Goal: Transaction & Acquisition: Purchase product/service

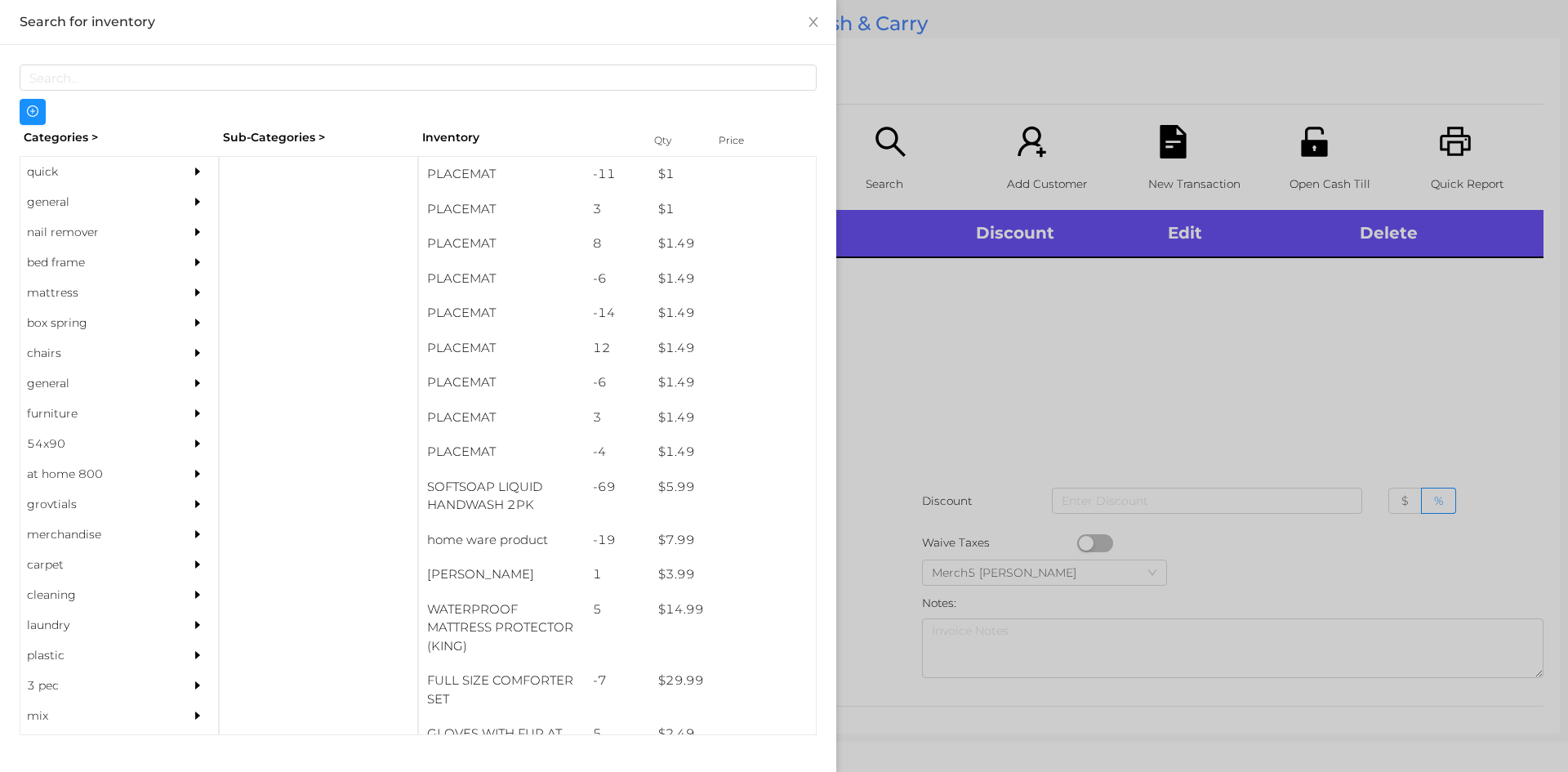
scroll to position [679, 0]
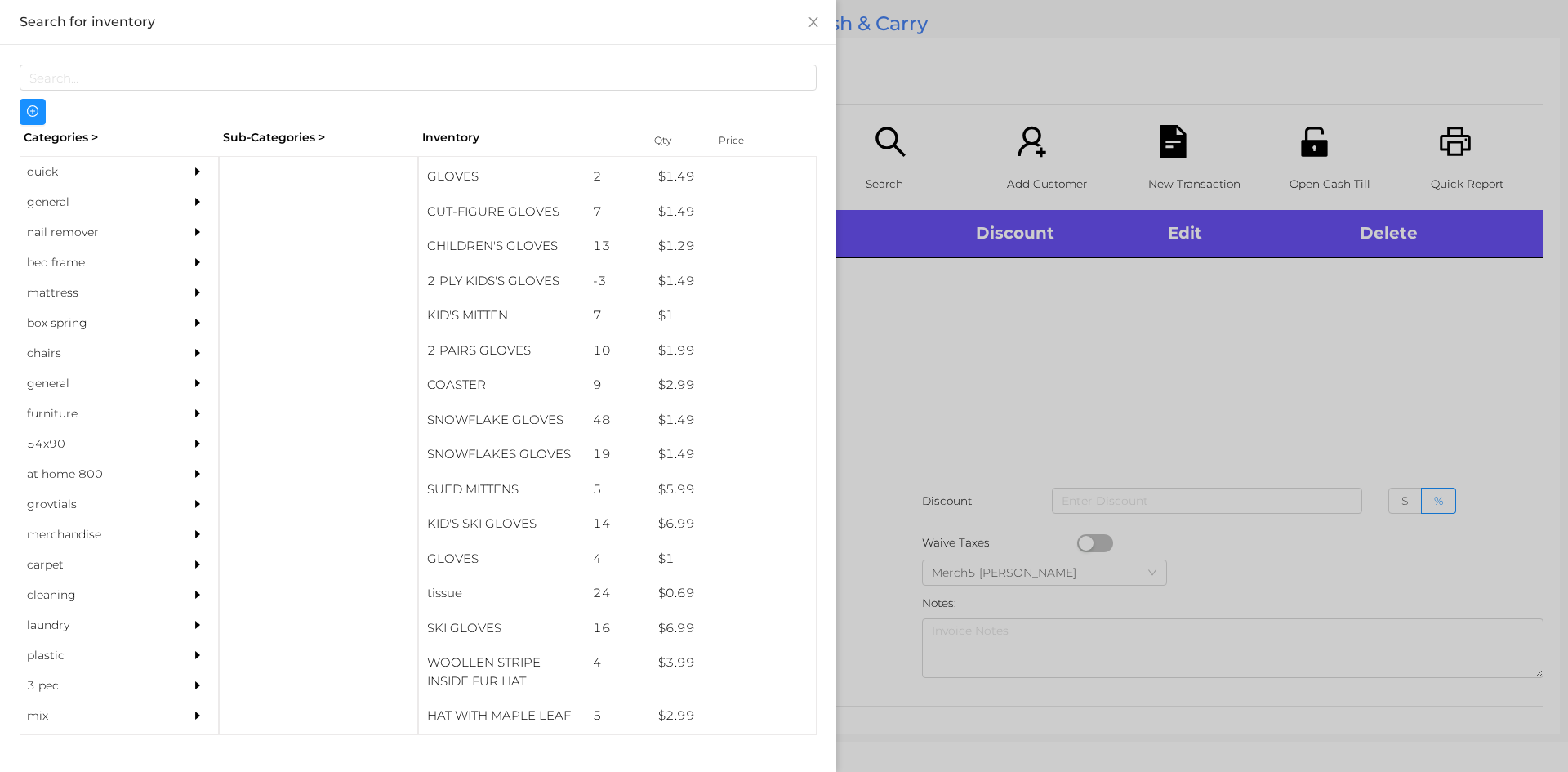
click at [49, 203] on div "general" at bounding box center [94, 202] width 149 height 31
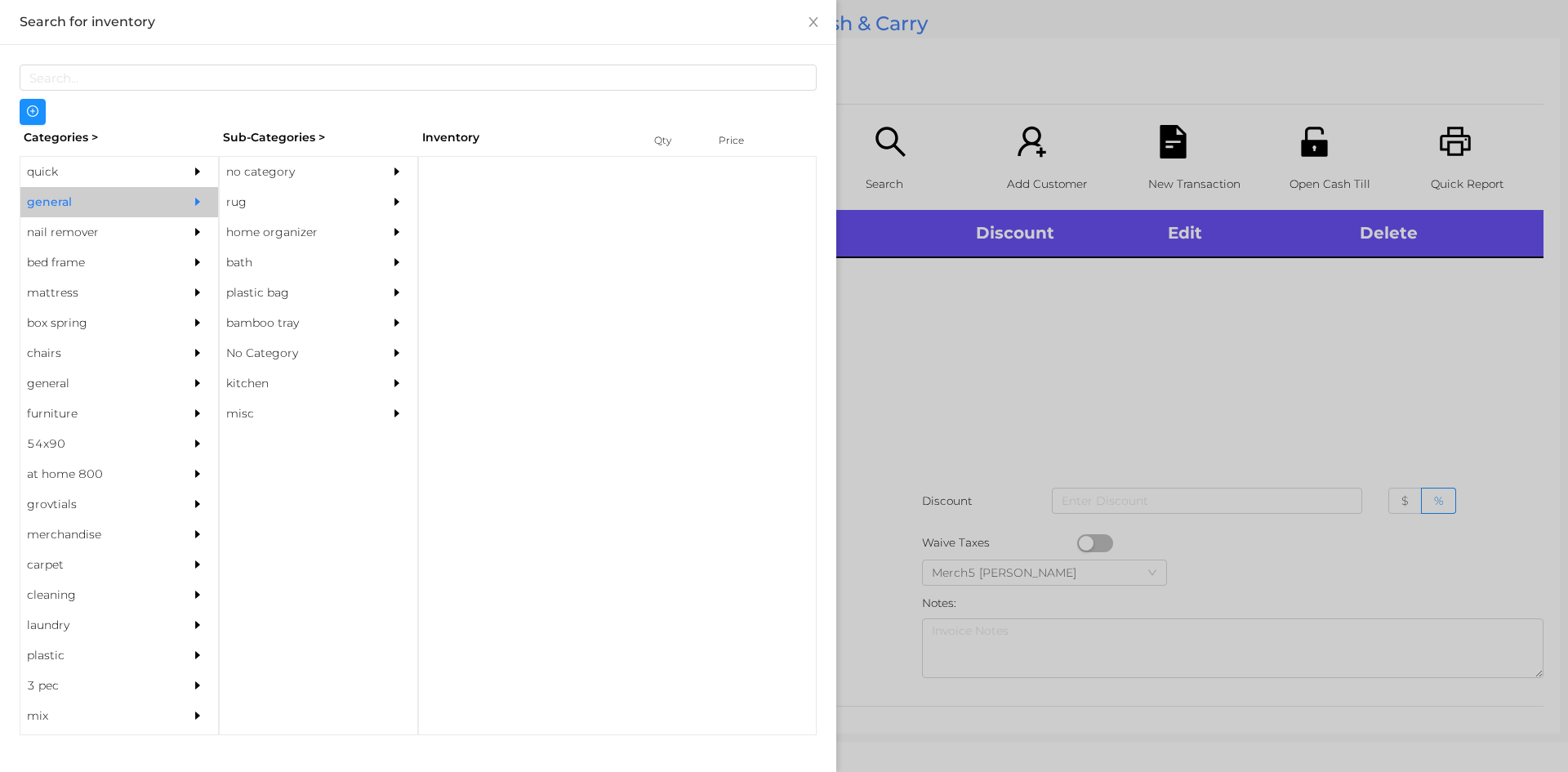
scroll to position [0, 0]
click at [274, 168] on div "no category" at bounding box center [294, 171] width 149 height 31
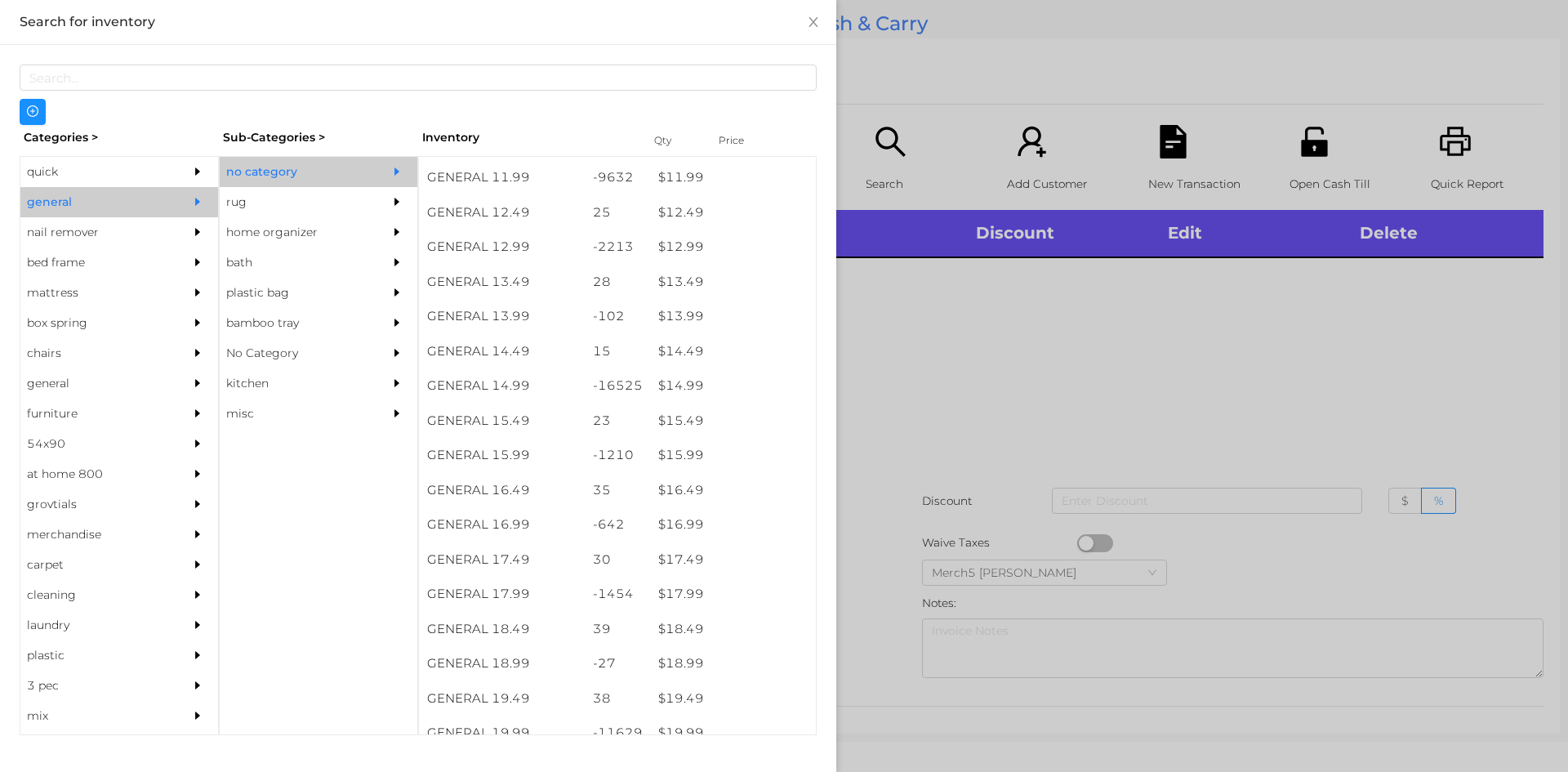
scroll to position [1201, 0]
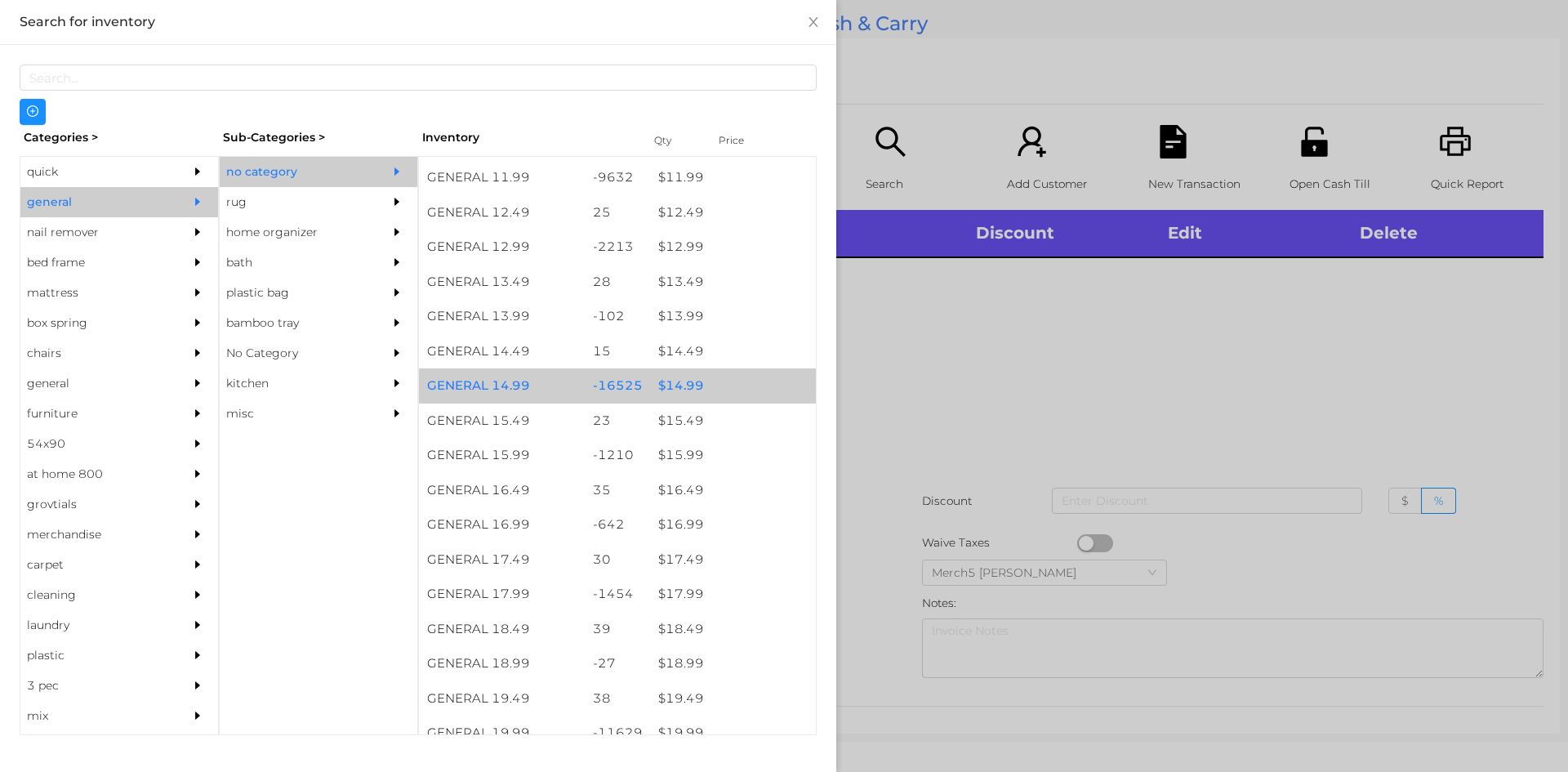
click at [693, 382] on div "$ 14.99" at bounding box center [733, 386] width 166 height 35
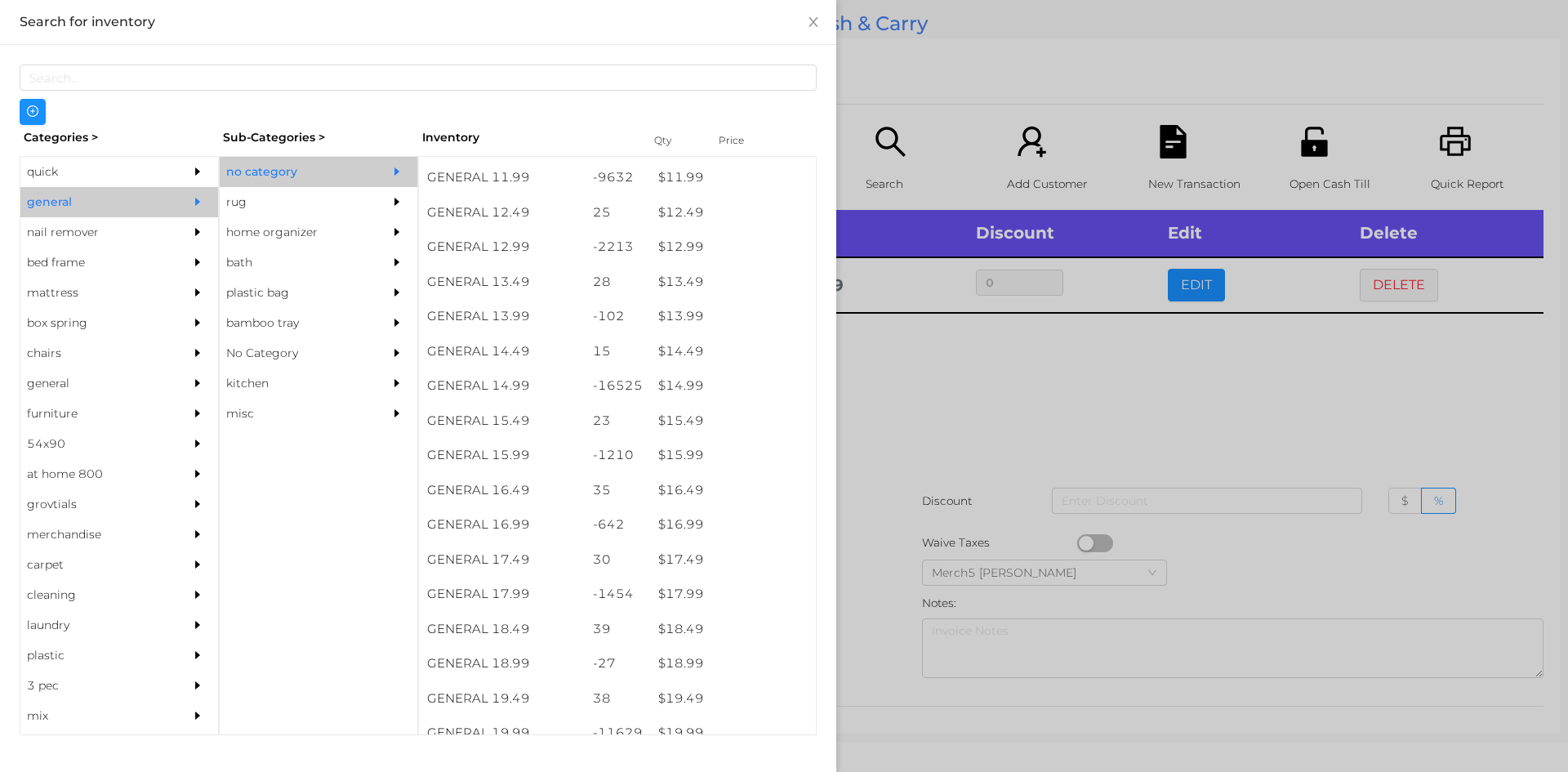
click at [908, 365] on div at bounding box center [784, 386] width 1568 height 772
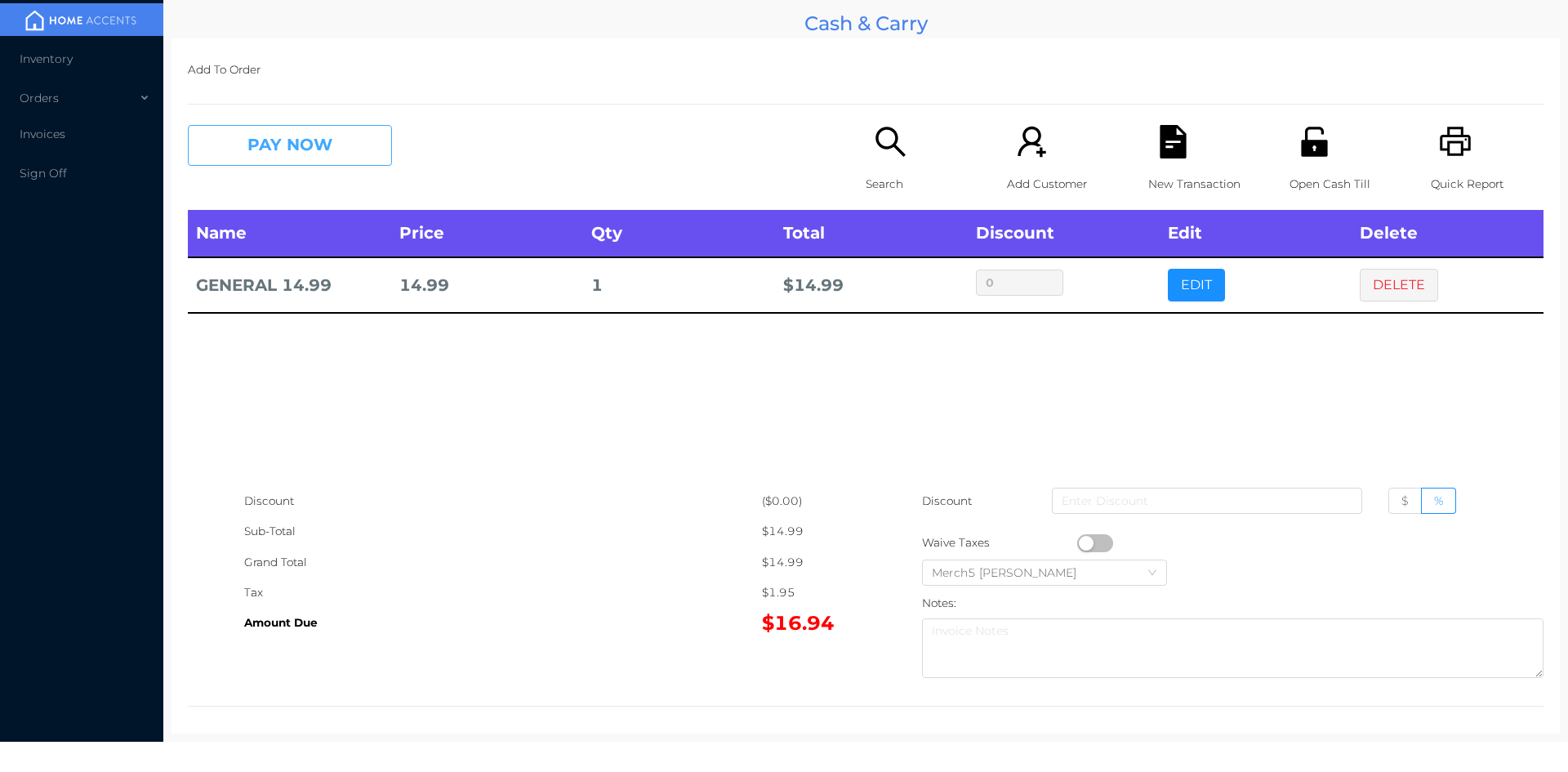
click at [354, 149] on button "PAY NOW" at bounding box center [289, 145] width 204 height 41
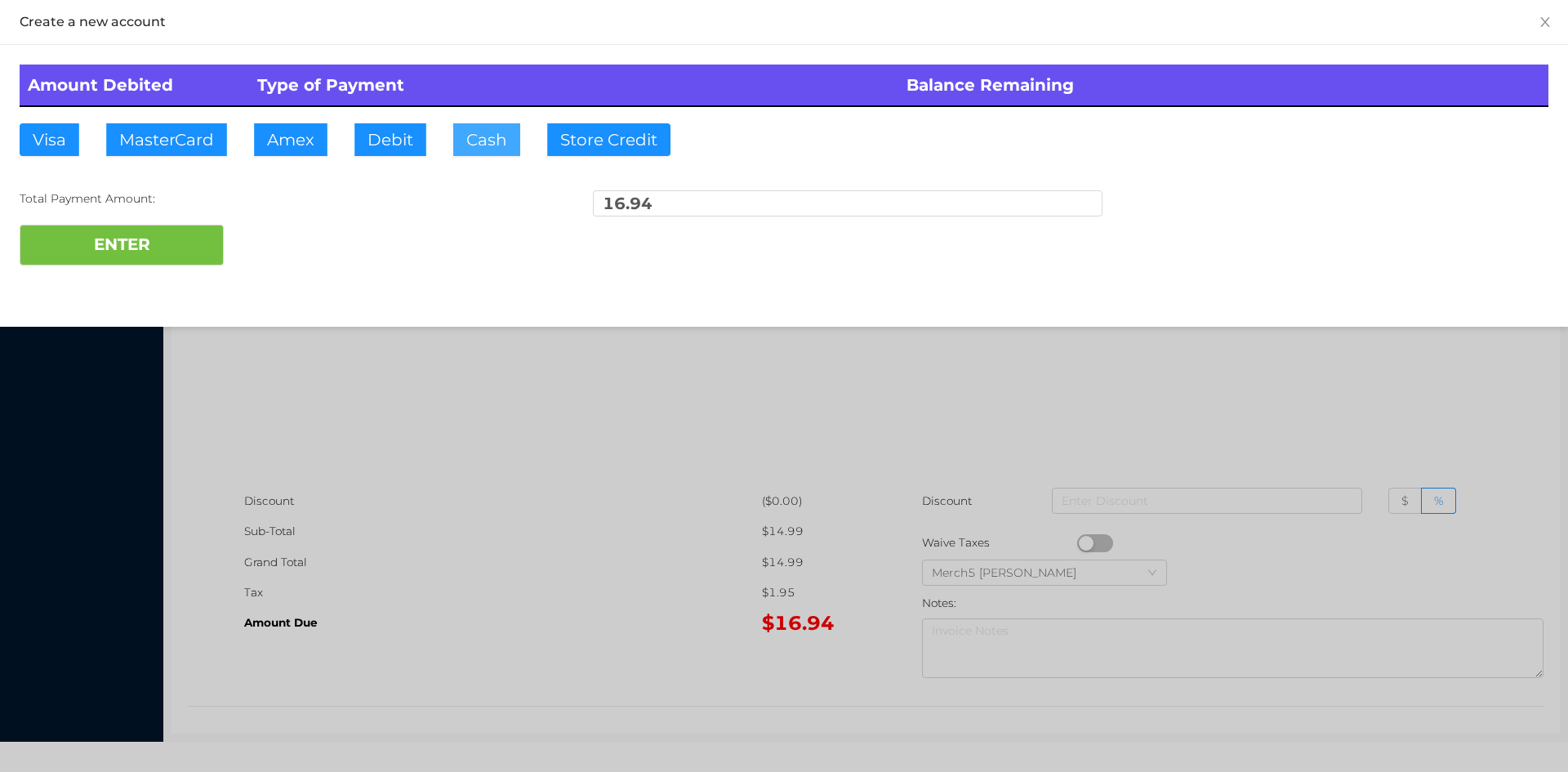
click at [485, 142] on button "Cash" at bounding box center [486, 139] width 67 height 32
type input "20"
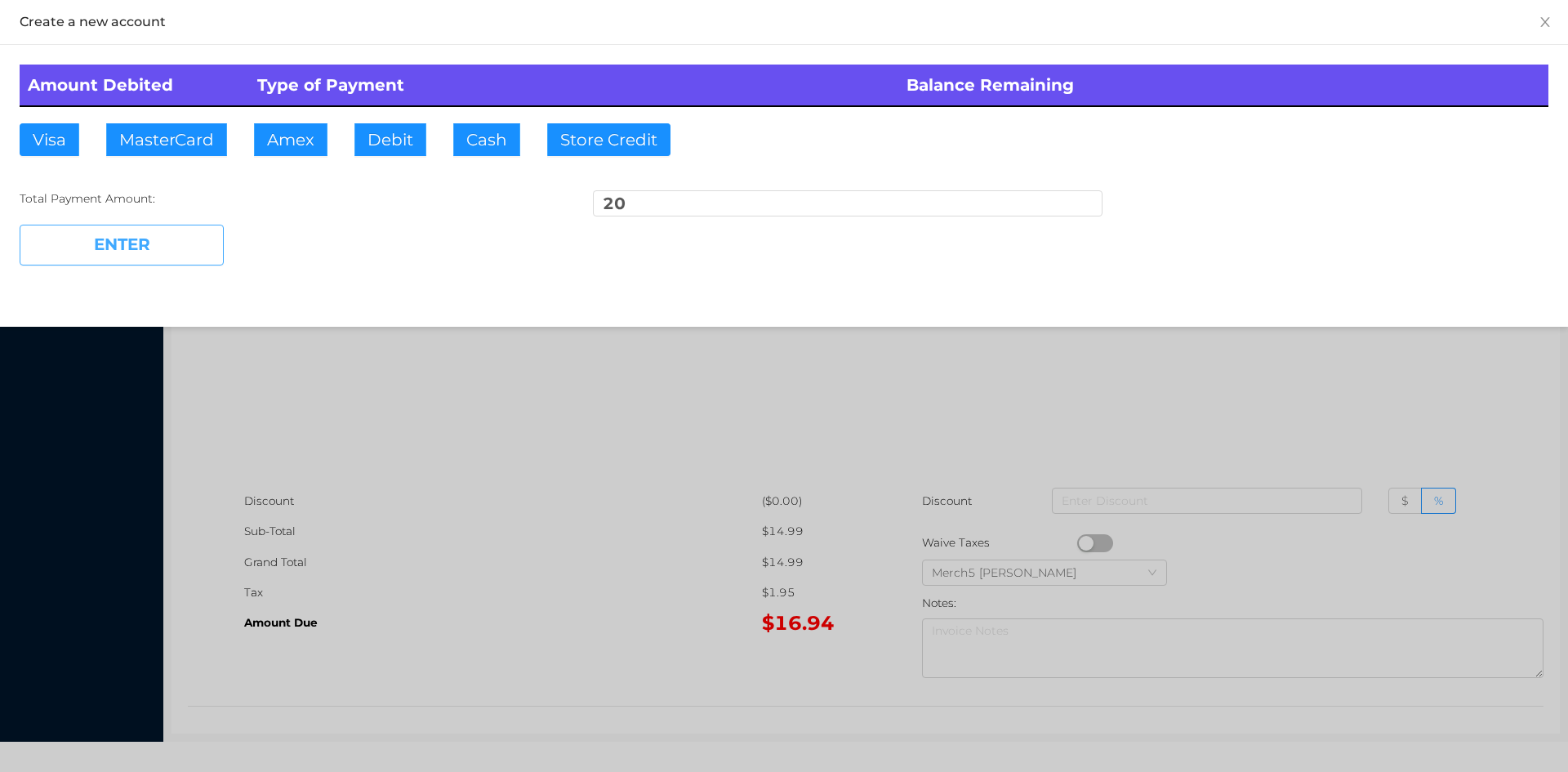
click at [171, 240] on button "ENTER" at bounding box center [121, 245] width 204 height 41
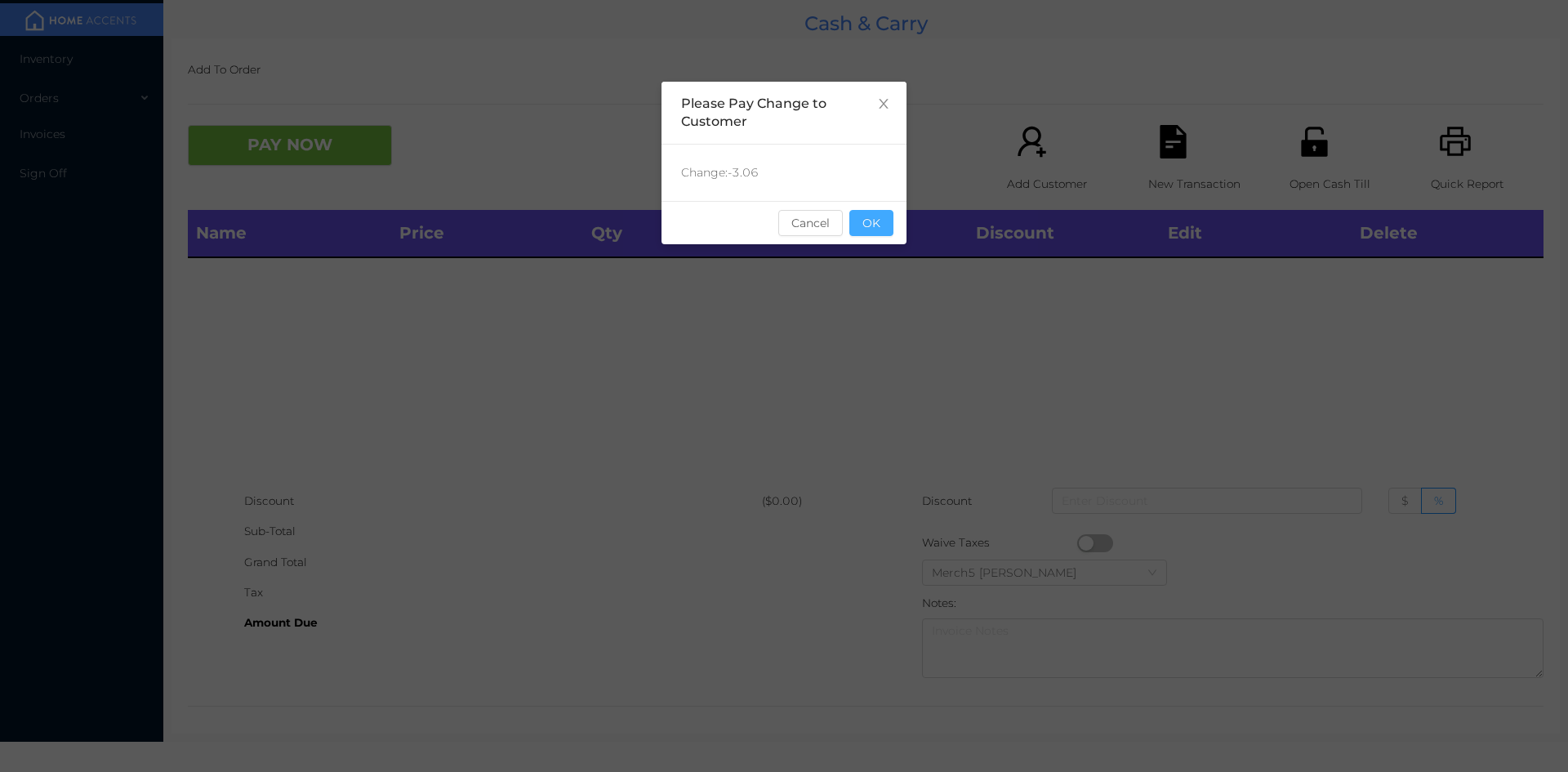
click at [892, 223] on button "OK" at bounding box center [871, 223] width 44 height 26
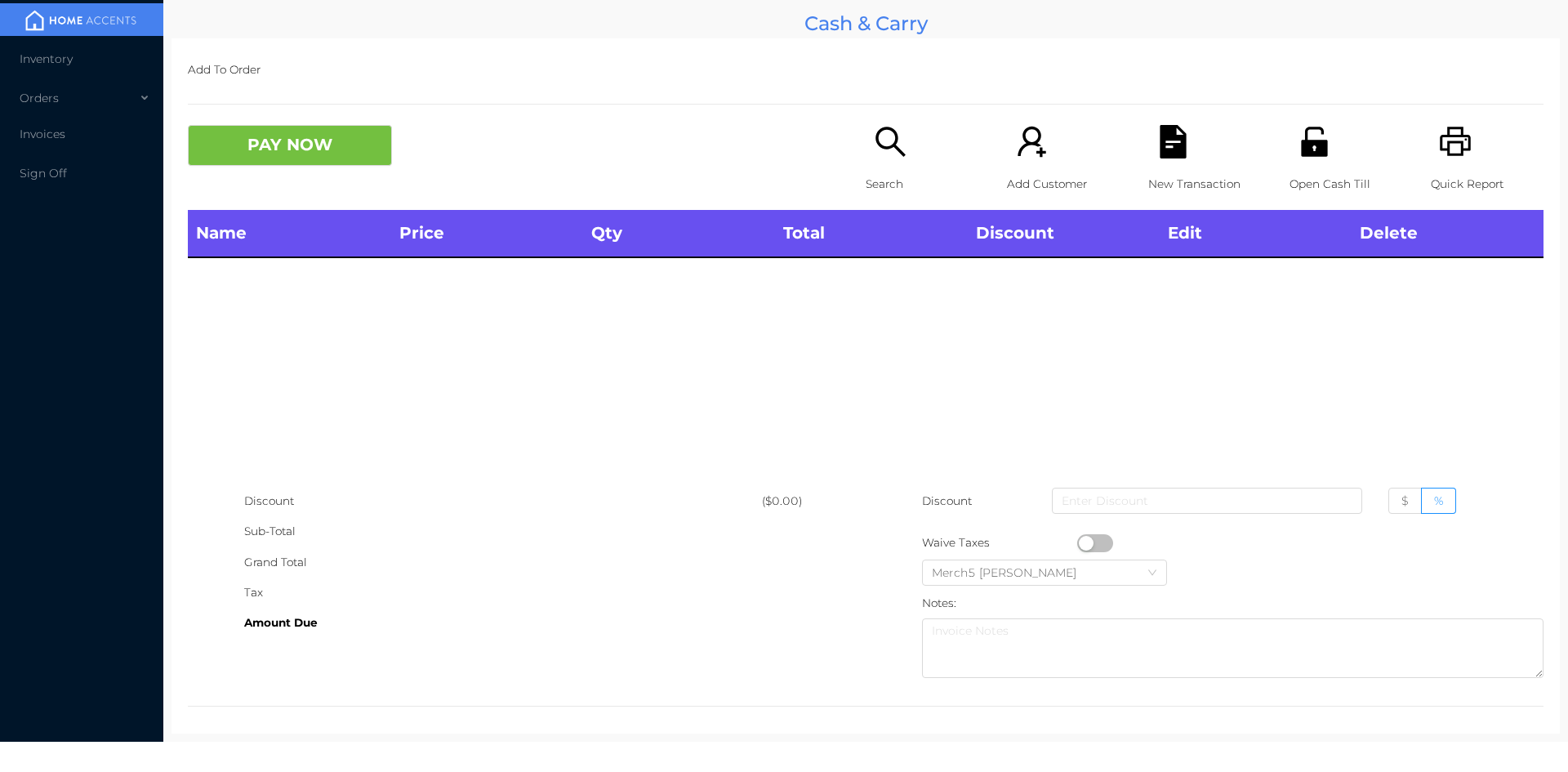
click at [1303, 142] on icon "icon: unlock" at bounding box center [1314, 142] width 26 height 30
click at [875, 149] on icon "icon: search" at bounding box center [890, 142] width 33 height 33
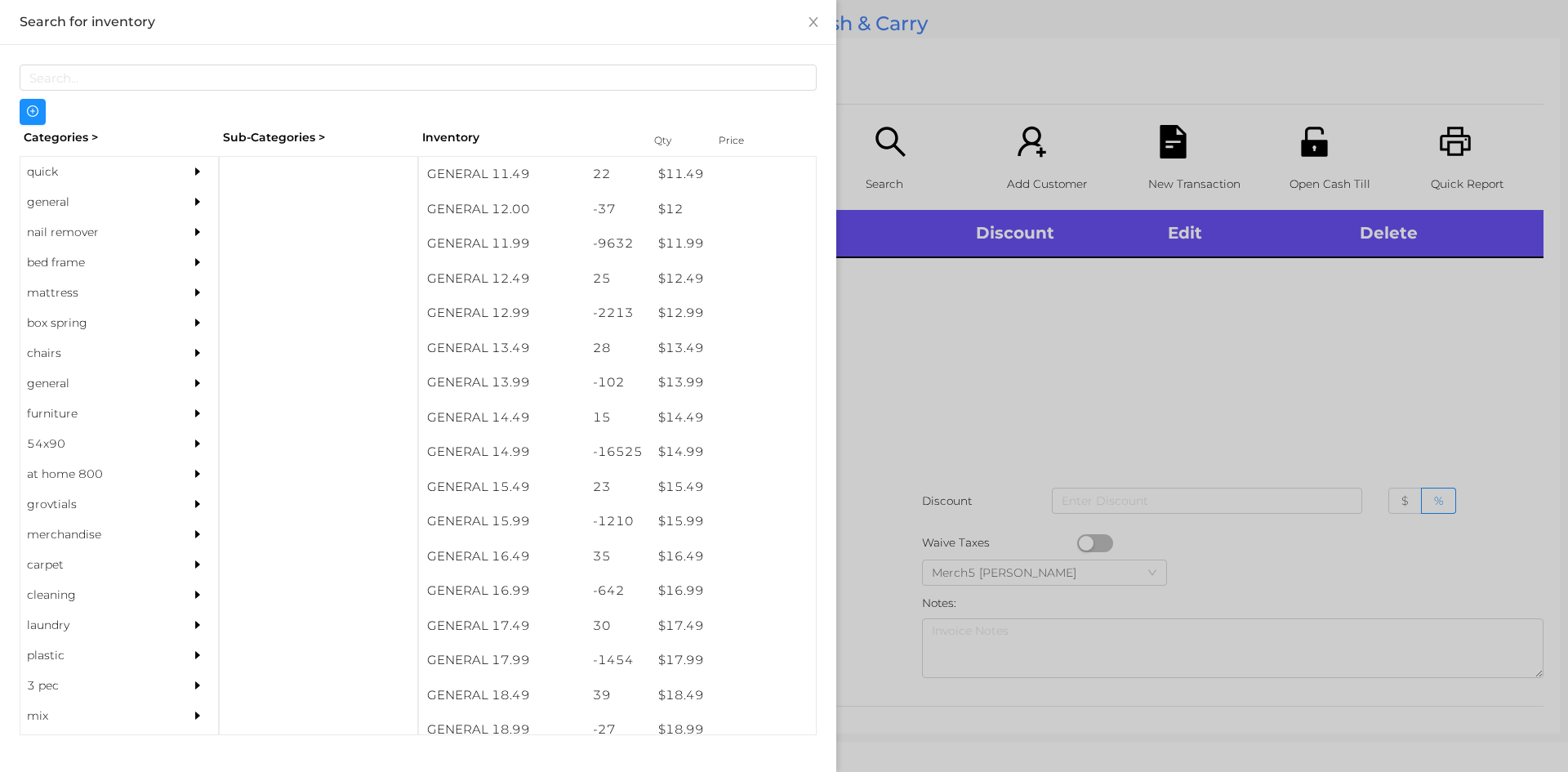
scroll to position [1134, 0]
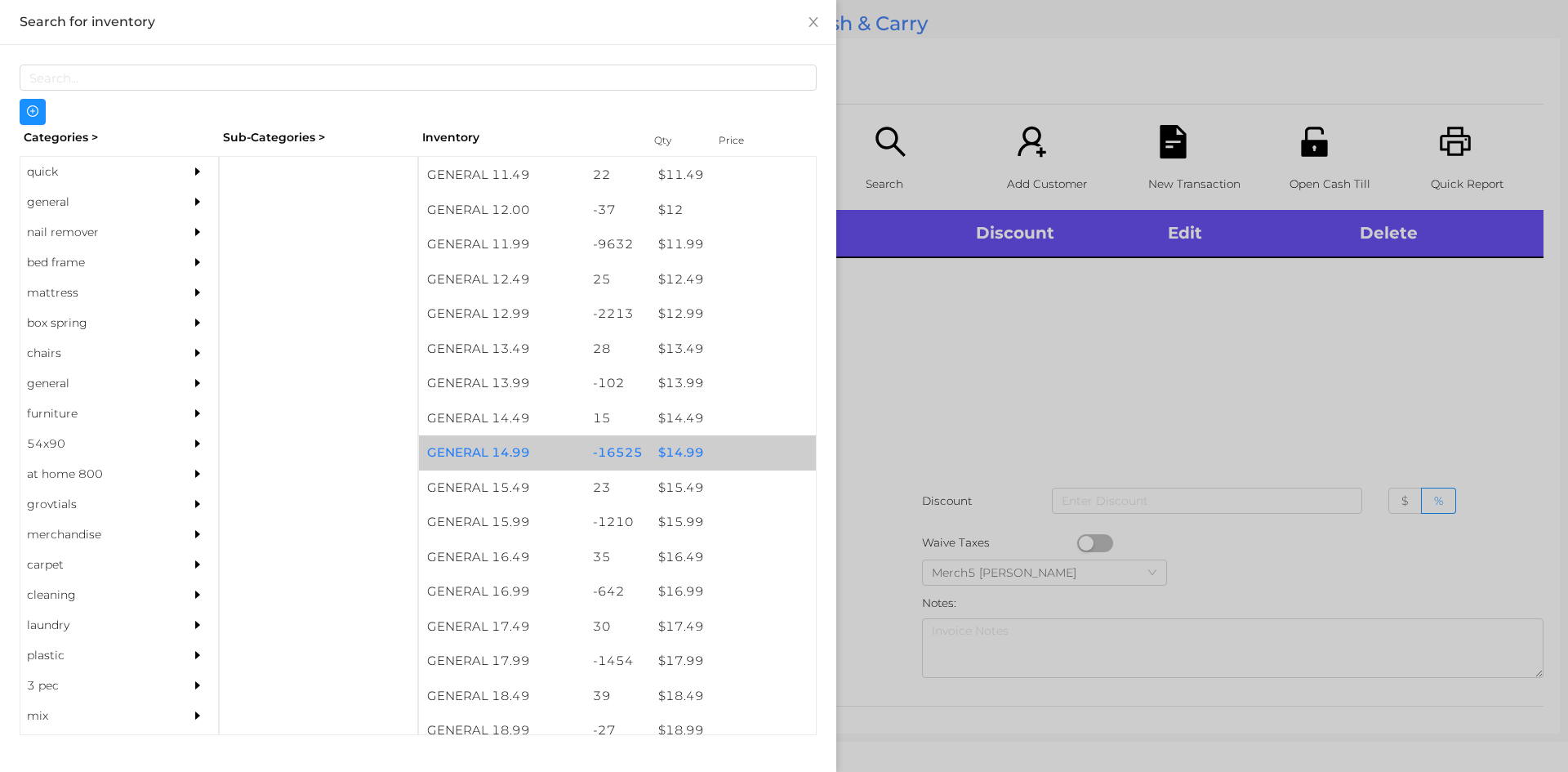
click at [677, 456] on div "$ 14.99" at bounding box center [733, 453] width 166 height 35
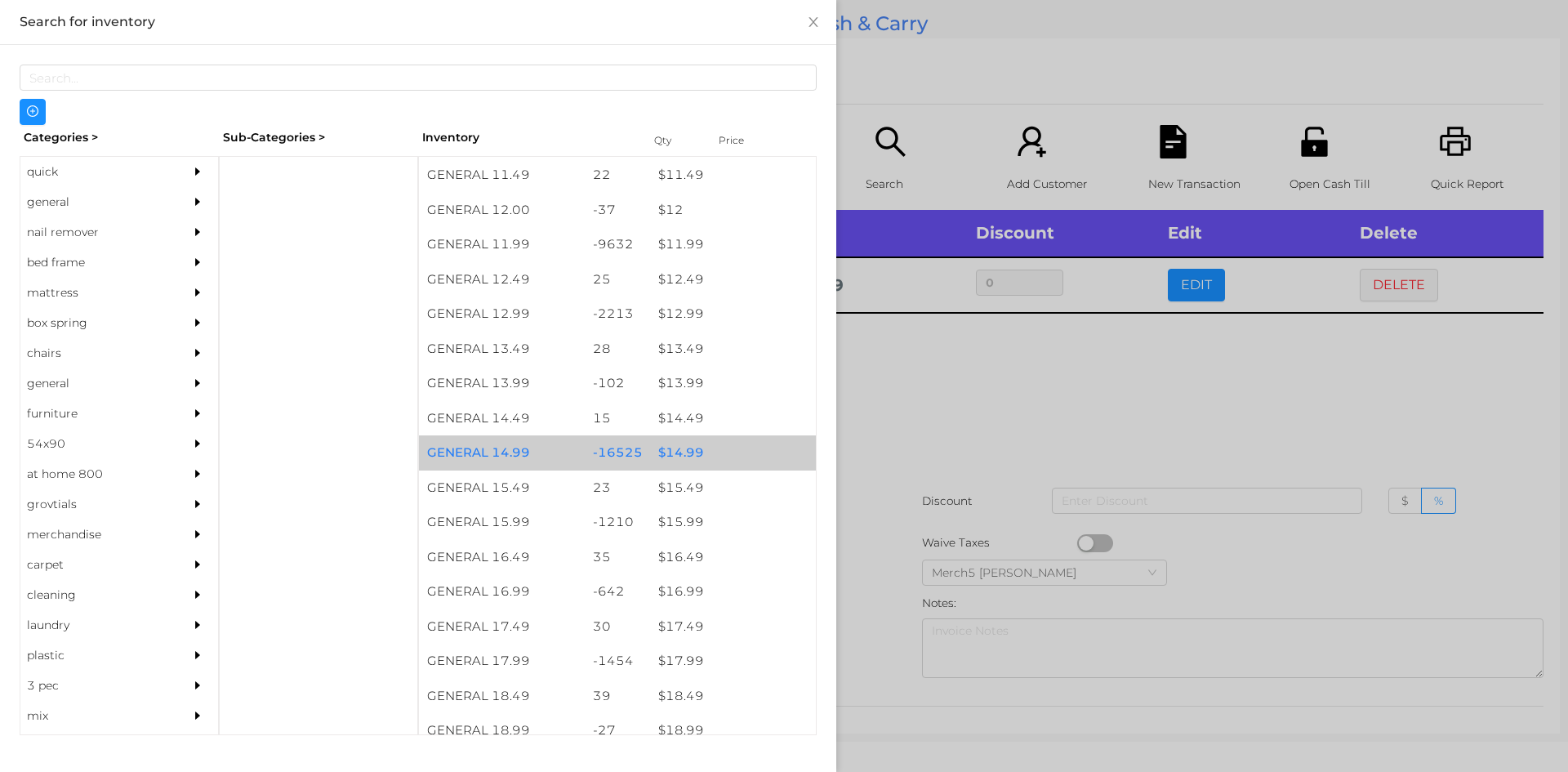
click at [673, 464] on div "$ 14.99" at bounding box center [733, 453] width 166 height 35
click at [673, 456] on div "$ 14.99" at bounding box center [733, 453] width 166 height 35
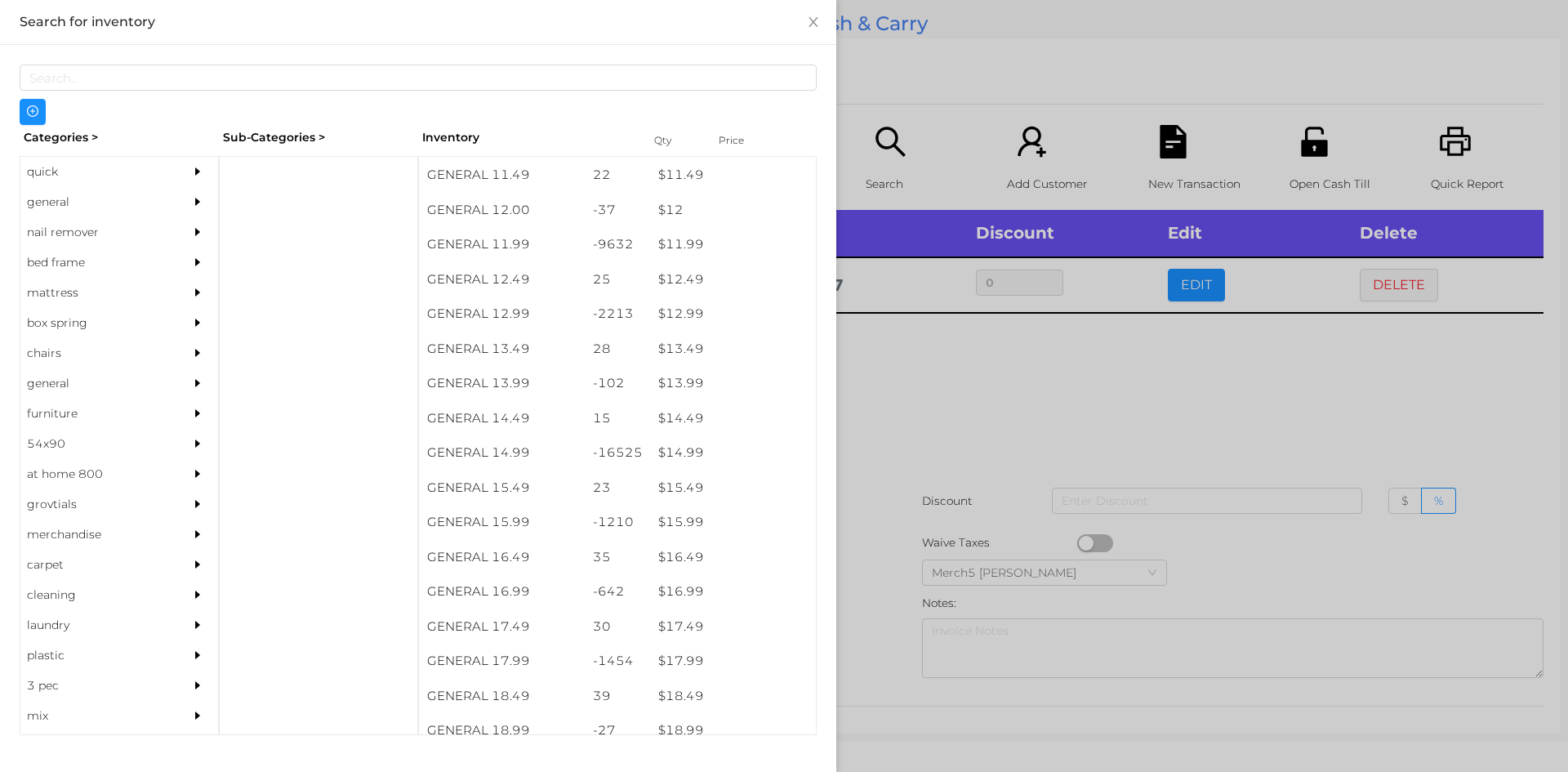
click at [972, 389] on div at bounding box center [784, 386] width 1568 height 772
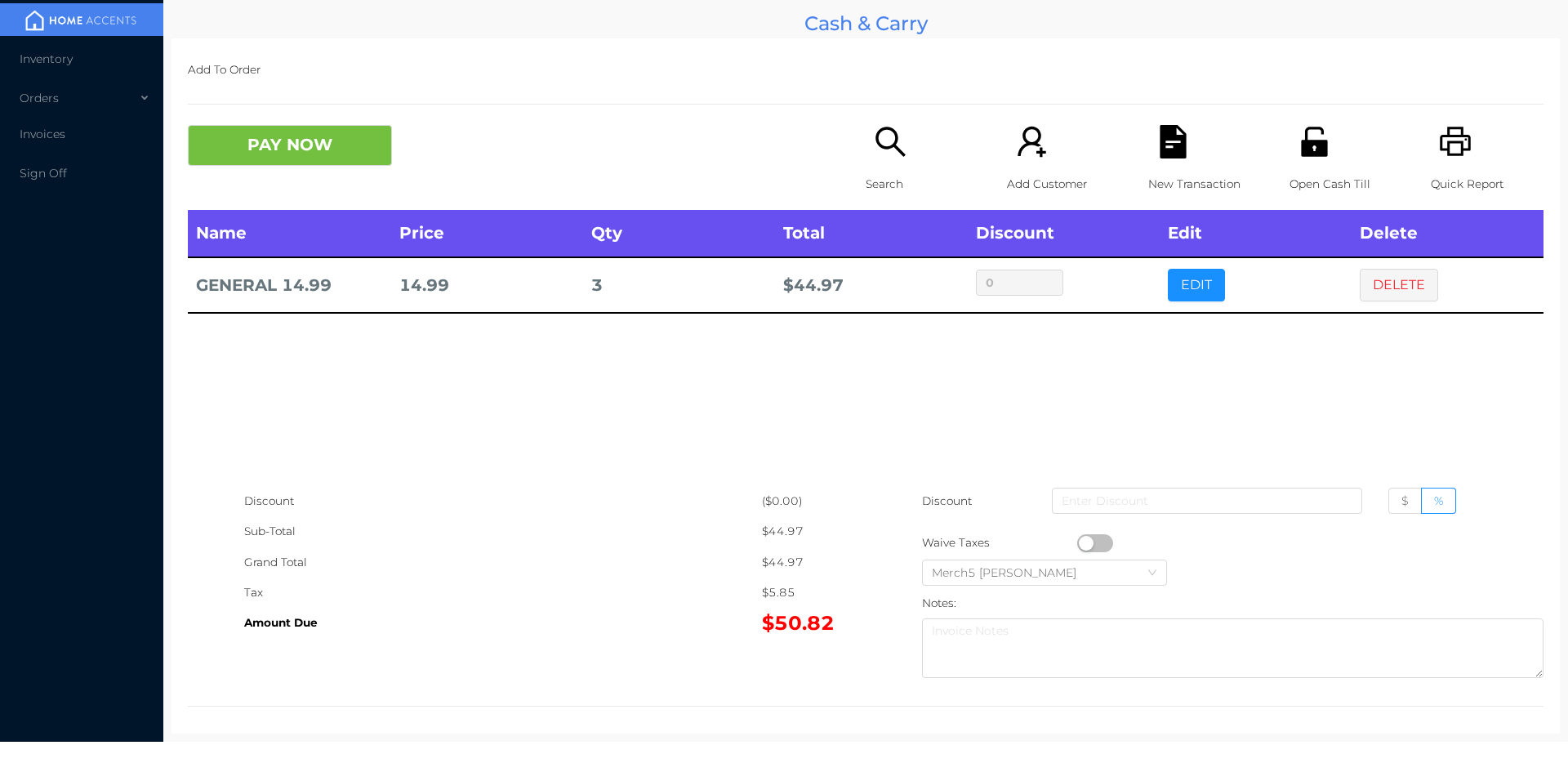
click at [883, 147] on icon "icon: search" at bounding box center [890, 142] width 30 height 30
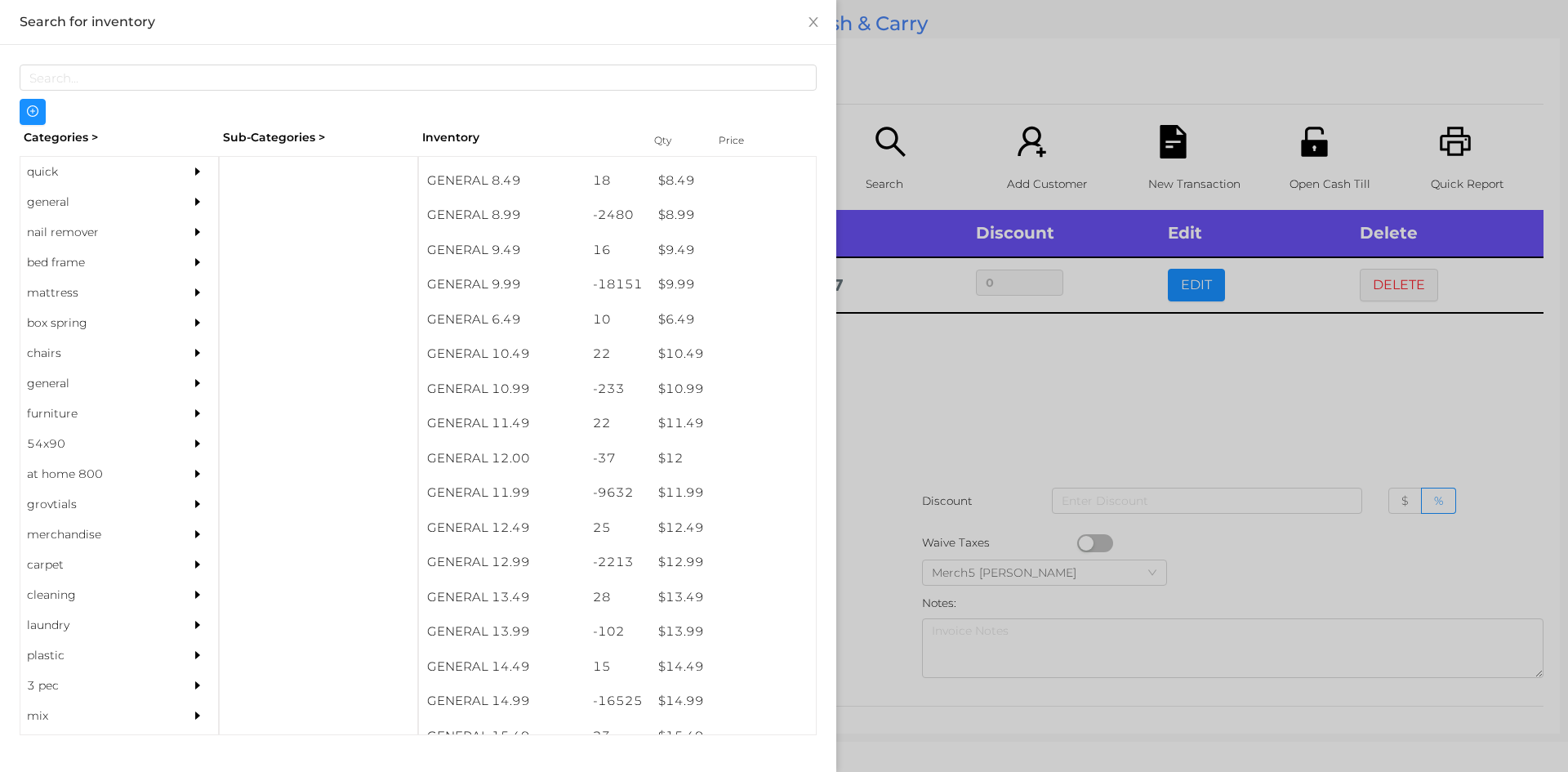
scroll to position [887, 0]
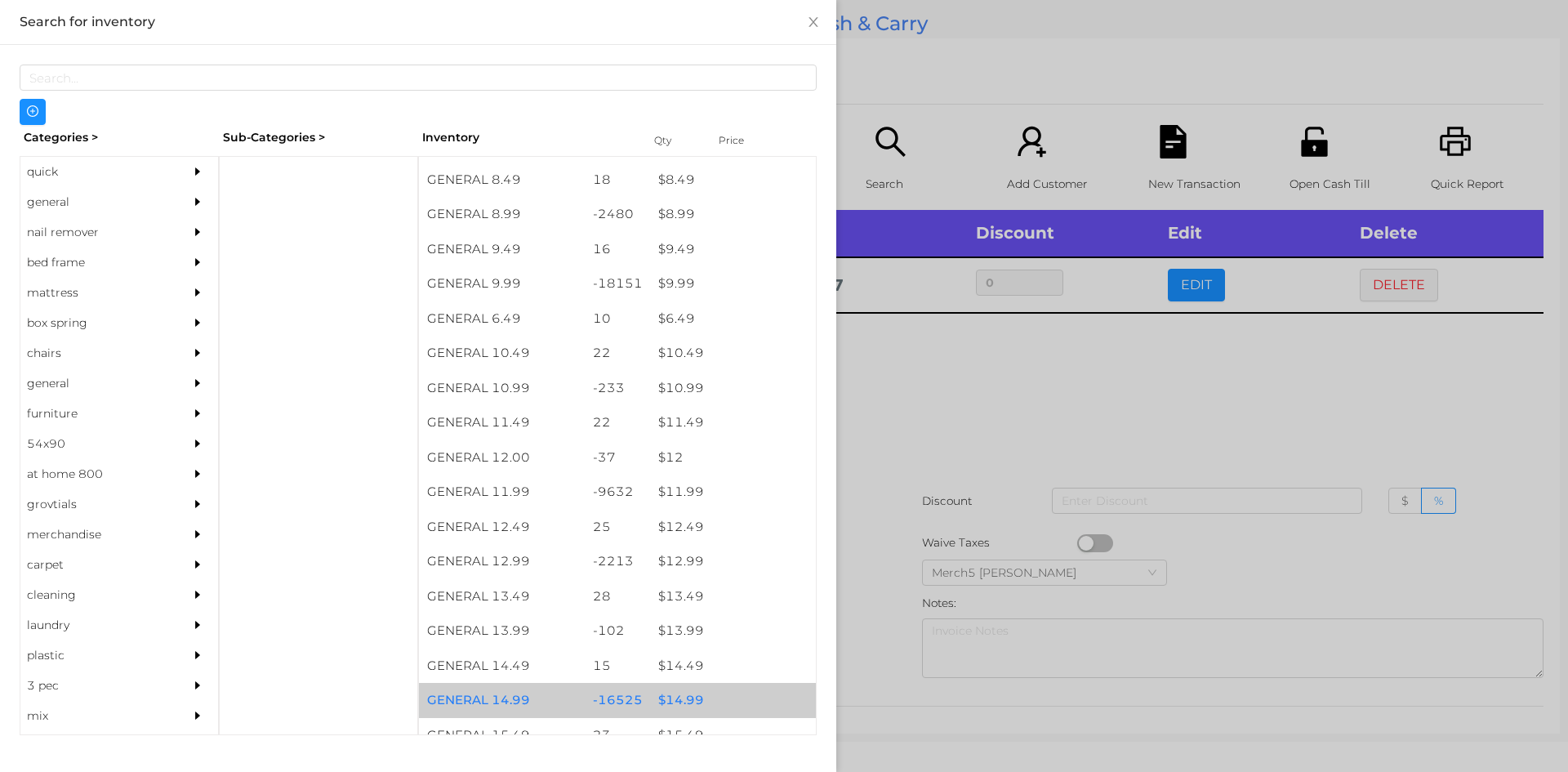
click at [681, 701] on div "$ 14.99" at bounding box center [733, 700] width 166 height 35
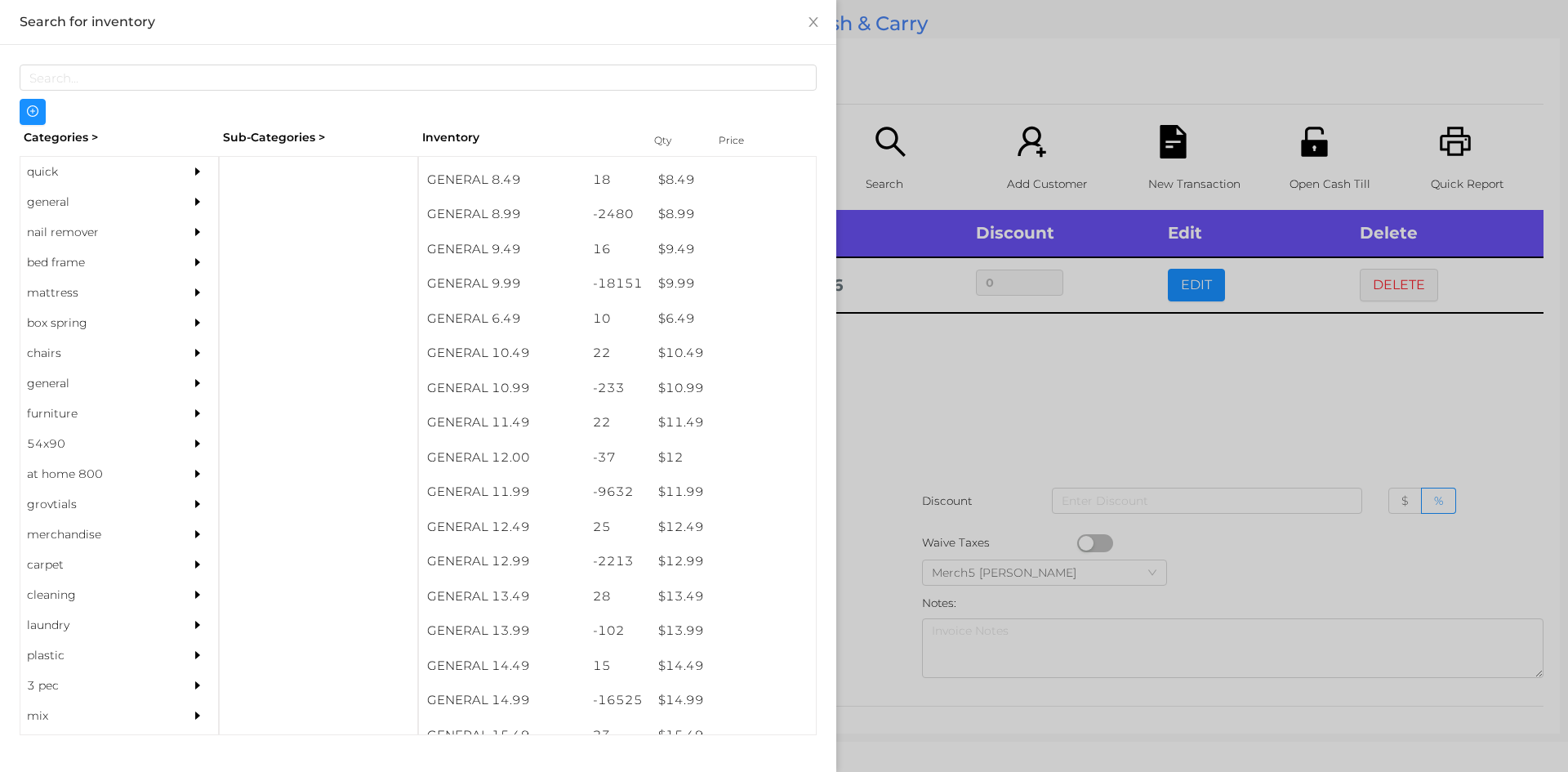
click at [956, 385] on div at bounding box center [784, 386] width 1568 height 772
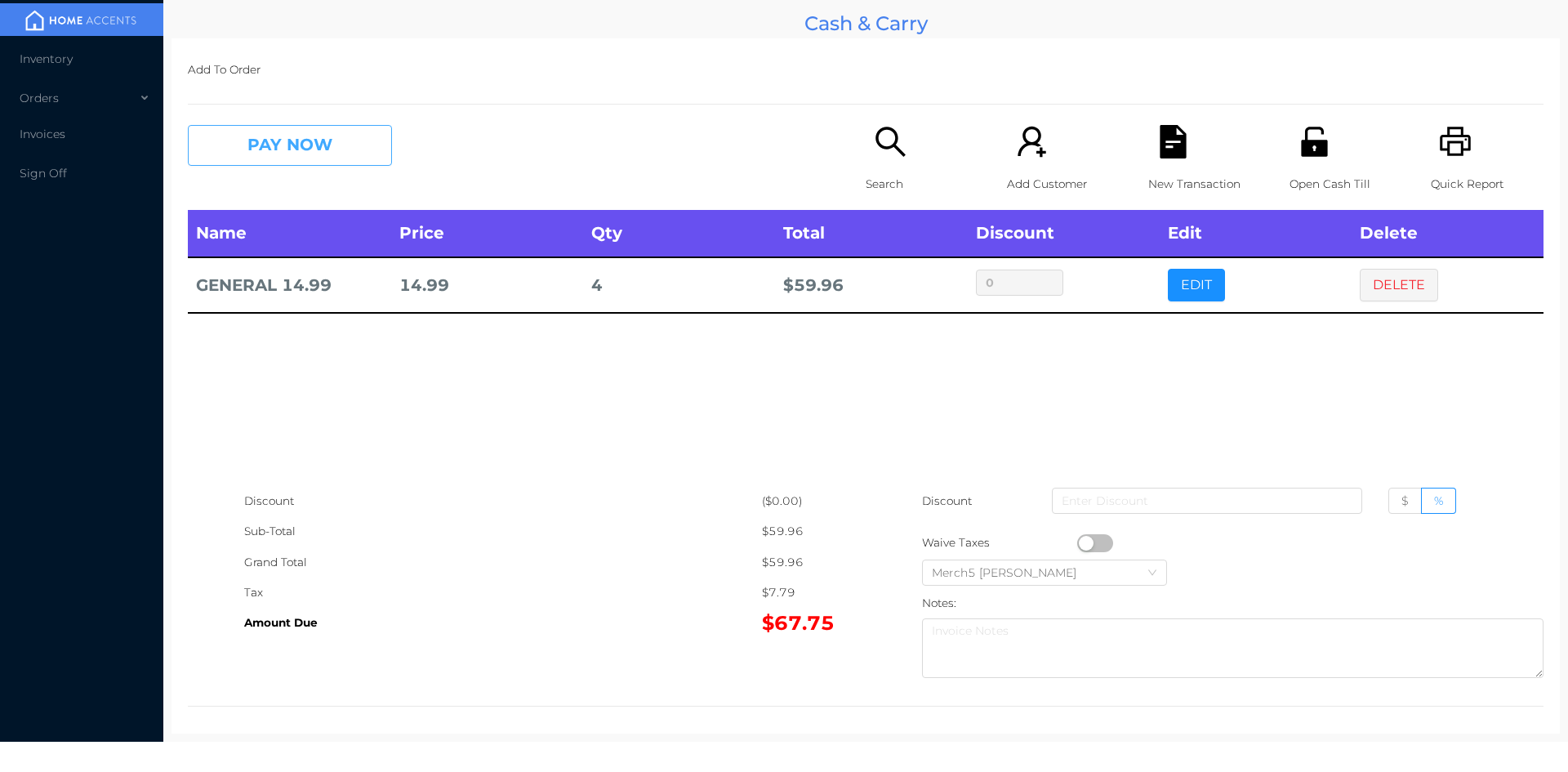
click at [316, 151] on button "PAY NOW" at bounding box center [289, 145] width 204 height 41
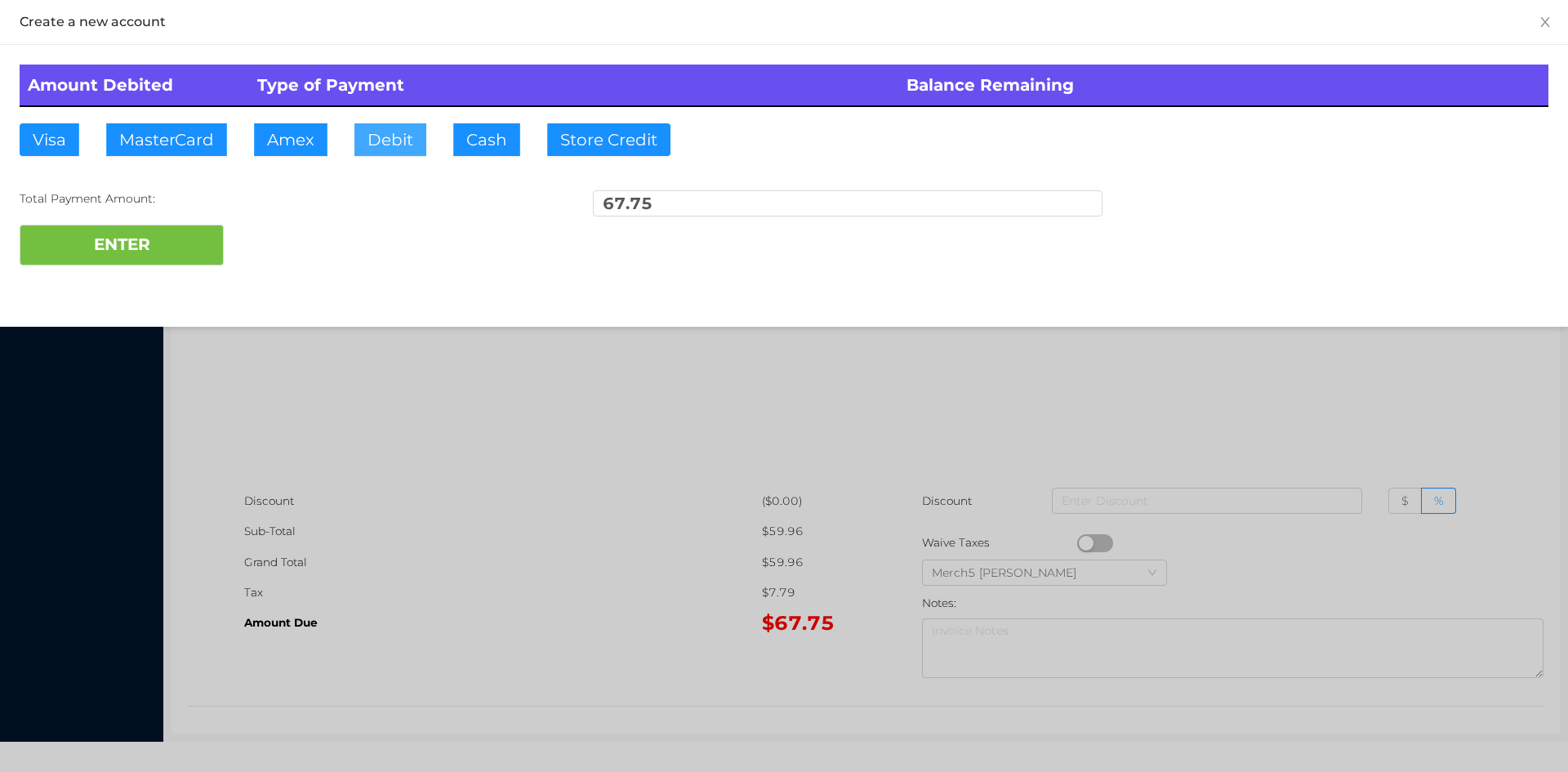
click at [394, 129] on button "Debit" at bounding box center [390, 139] width 72 height 32
click at [182, 247] on button "ENTER" at bounding box center [121, 245] width 204 height 41
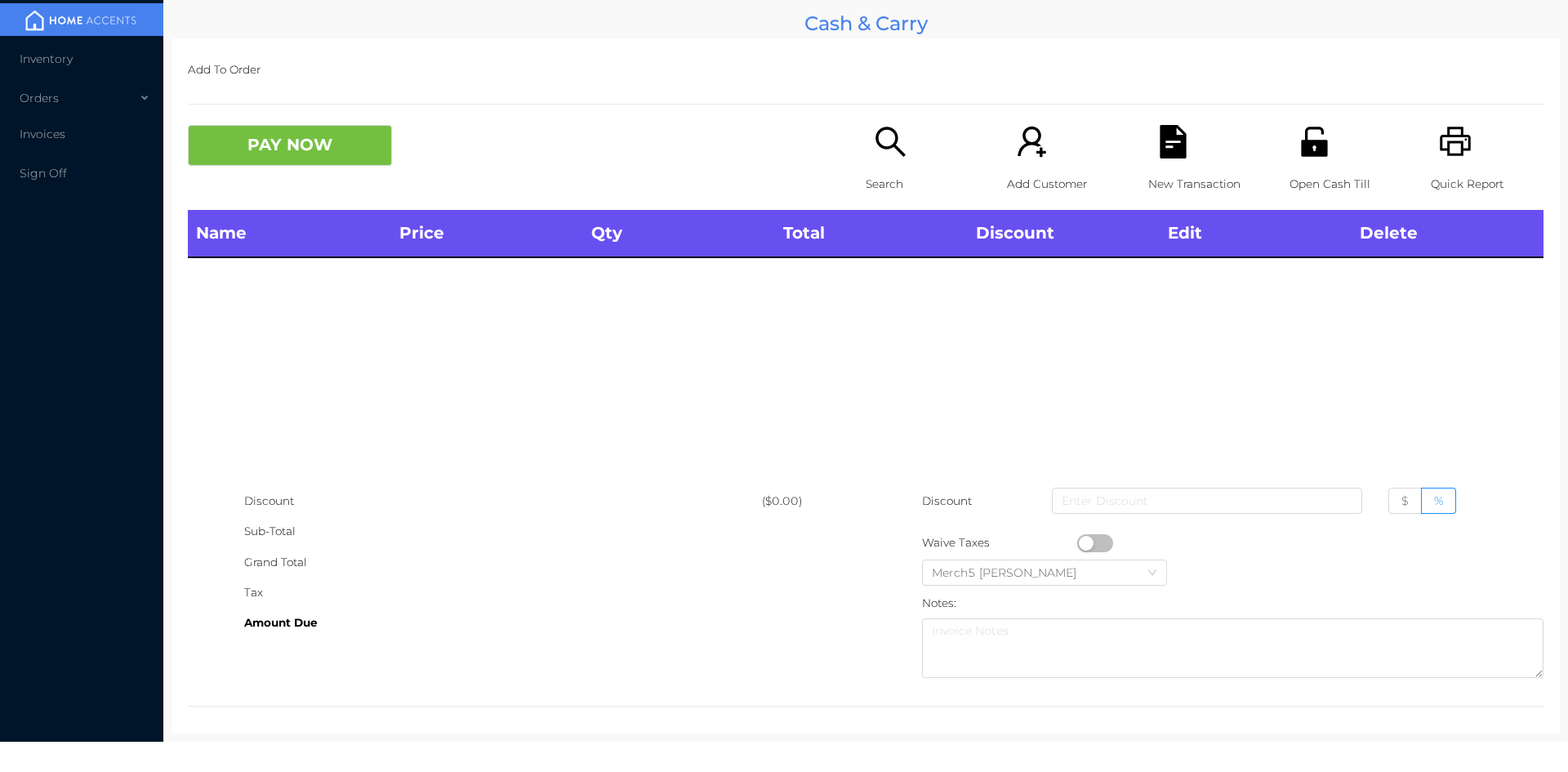
click at [882, 134] on icon "icon: search" at bounding box center [890, 142] width 33 height 33
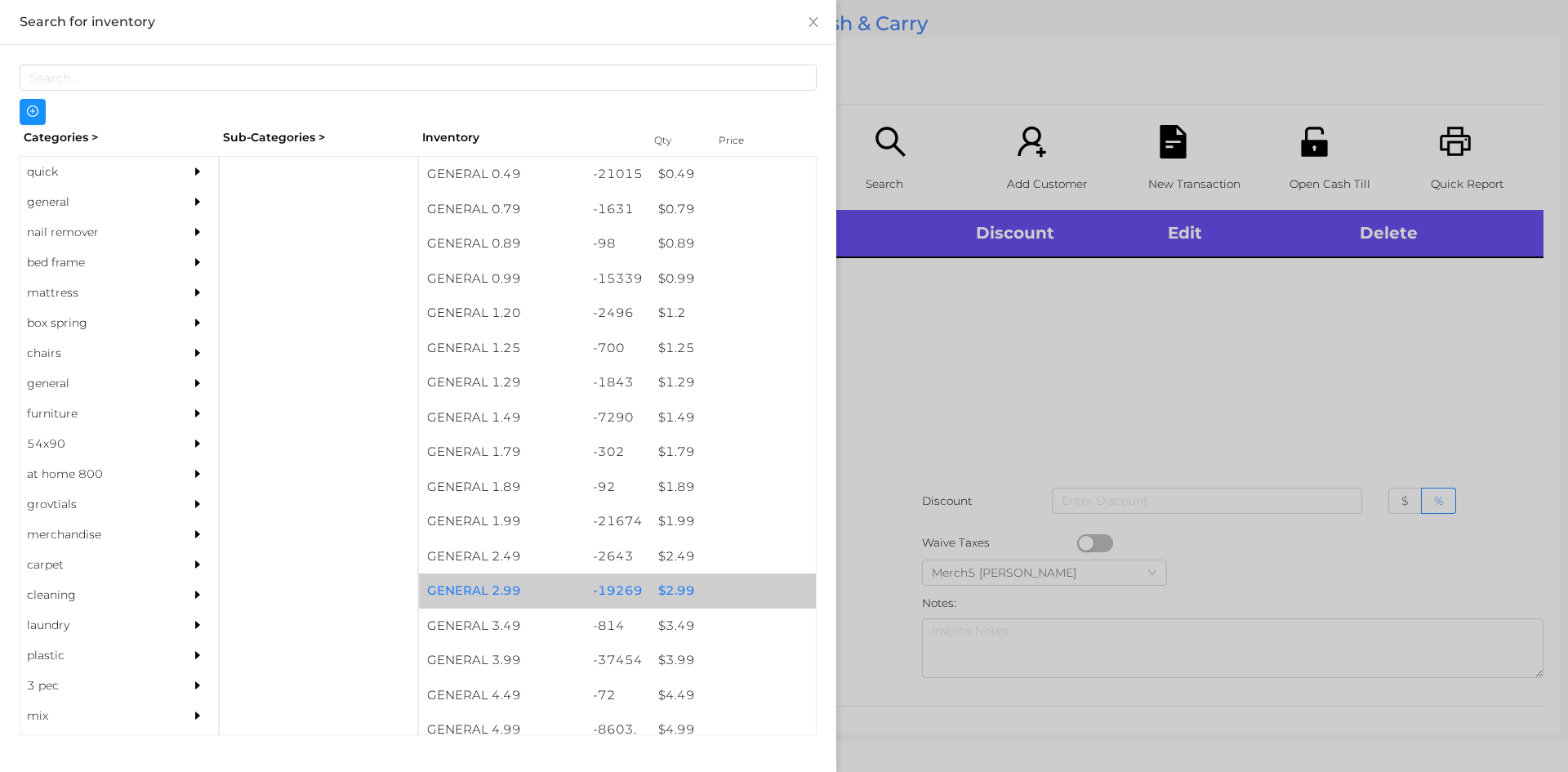
click at [670, 595] on div "$ 2.99" at bounding box center [733, 591] width 166 height 35
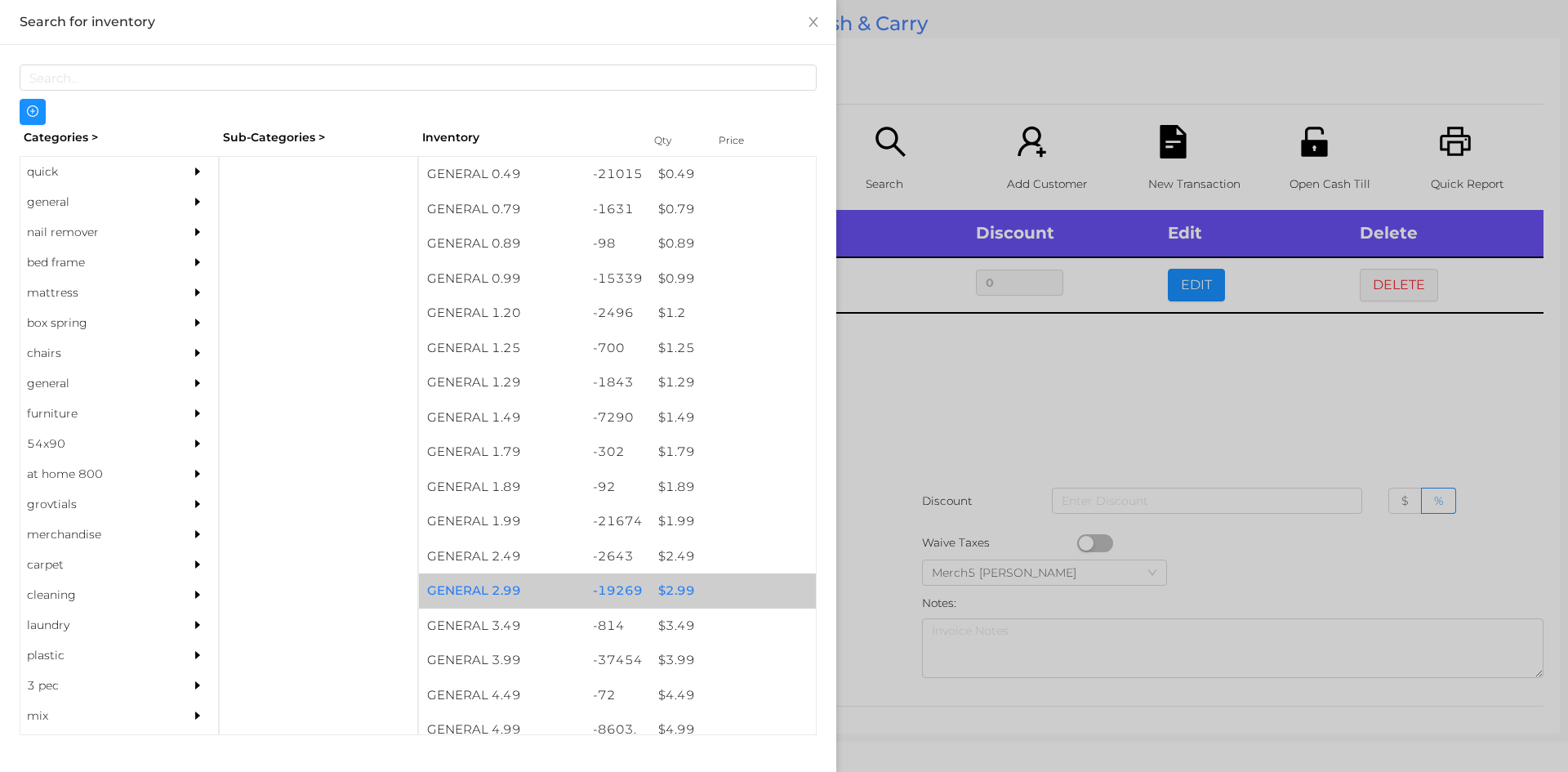
click at [667, 590] on div "$ 2.99" at bounding box center [733, 591] width 166 height 35
click at [661, 592] on div "$ 2.99" at bounding box center [733, 591] width 166 height 35
click at [662, 588] on div "$ 2.99" at bounding box center [733, 591] width 166 height 35
click at [906, 360] on div at bounding box center [784, 386] width 1568 height 772
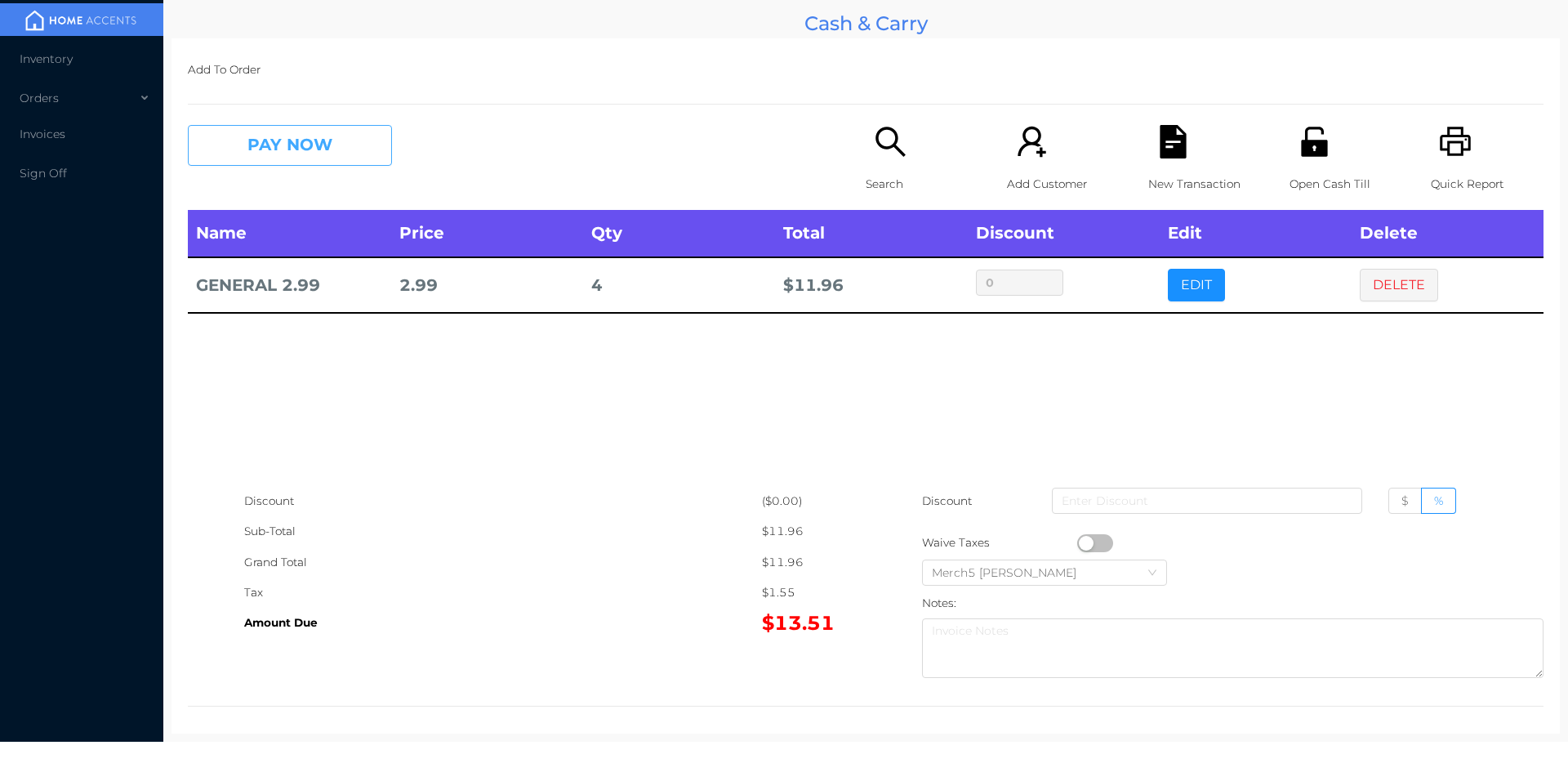
click at [332, 129] on button "PAY NOW" at bounding box center [289, 145] width 204 height 41
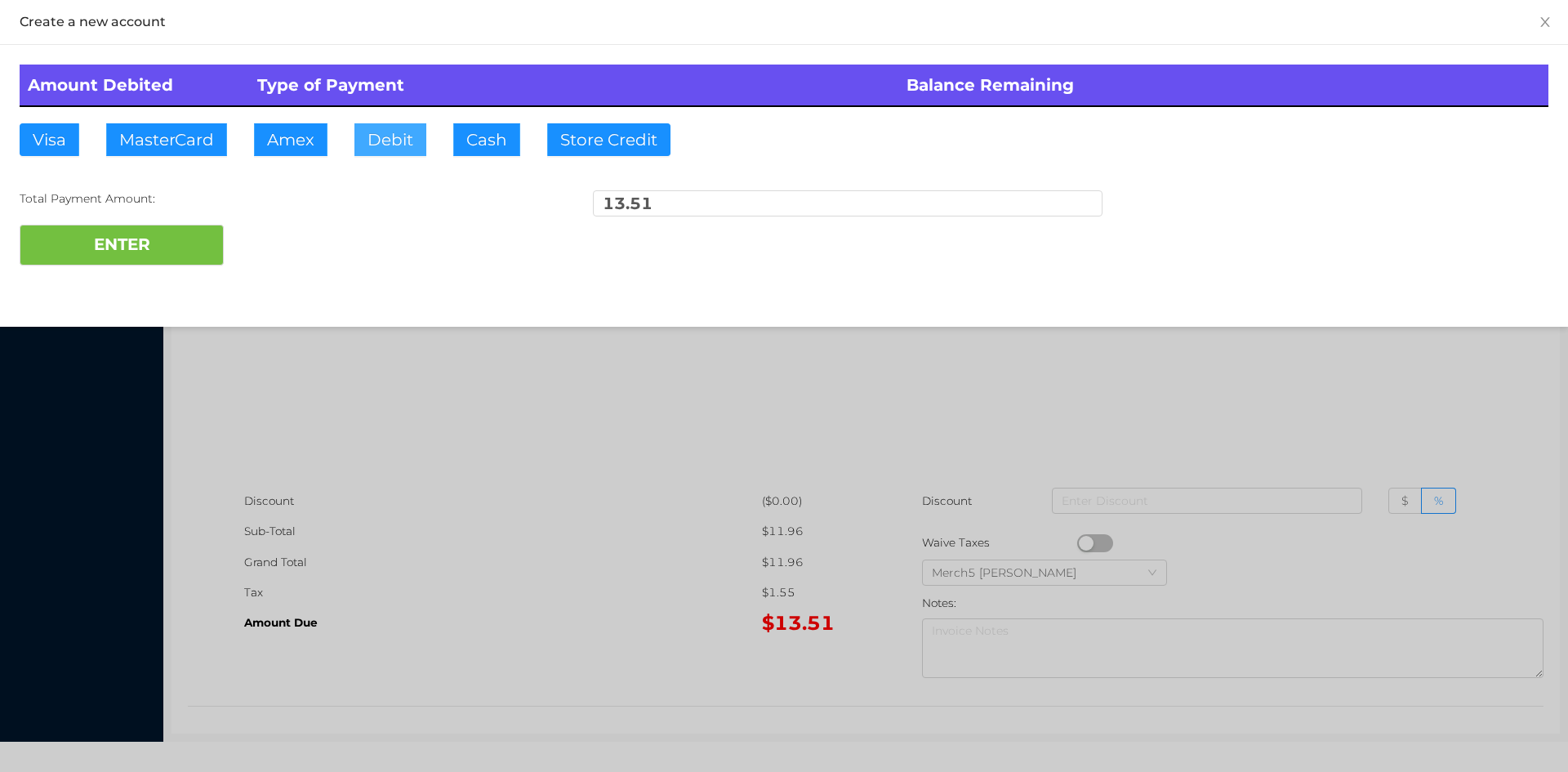
click at [373, 127] on button "Debit" at bounding box center [390, 139] width 72 height 32
click at [149, 233] on button "ENTER" at bounding box center [121, 245] width 204 height 41
